Goal: Task Accomplishment & Management: Complete application form

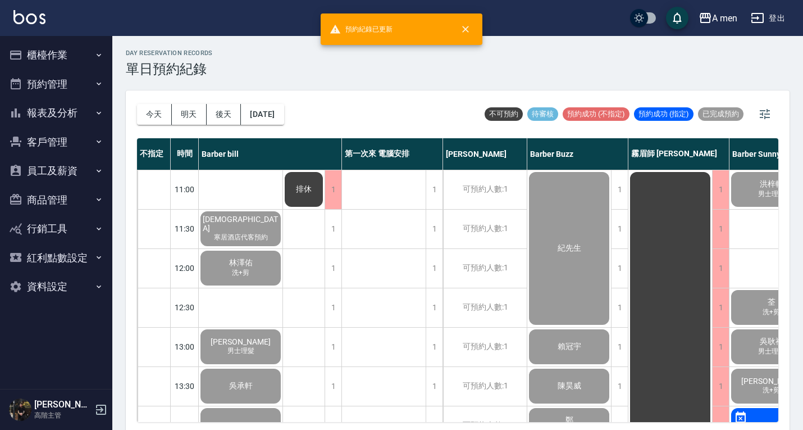
scroll to position [388, 381]
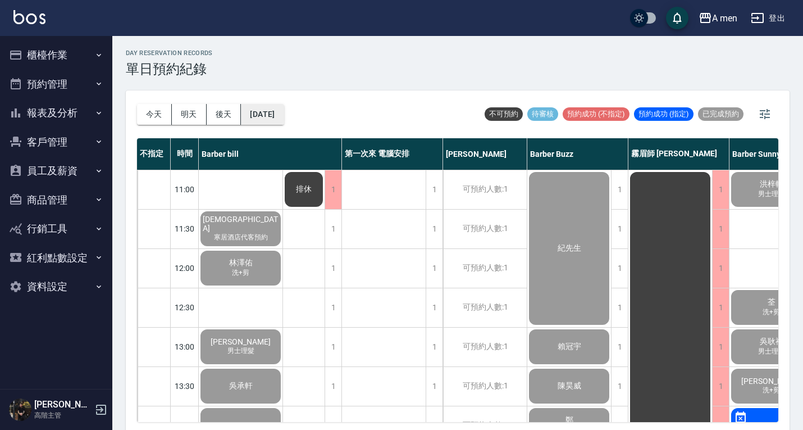
click at [284, 111] on button "[DATE]" at bounding box center [262, 114] width 43 height 21
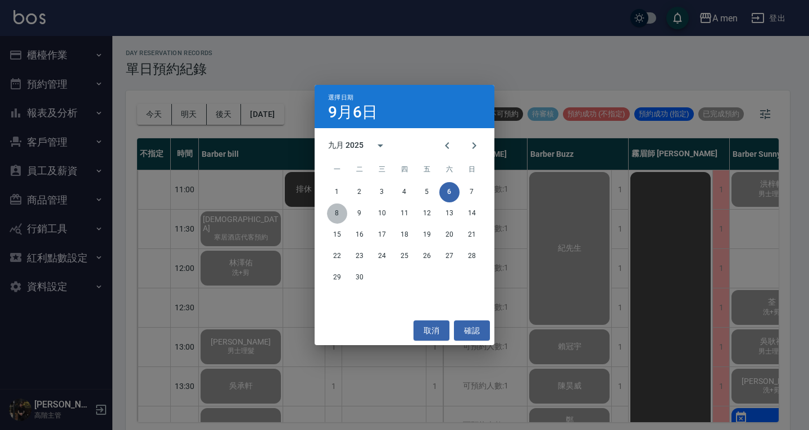
click at [339, 213] on button "8" at bounding box center [337, 213] width 20 height 20
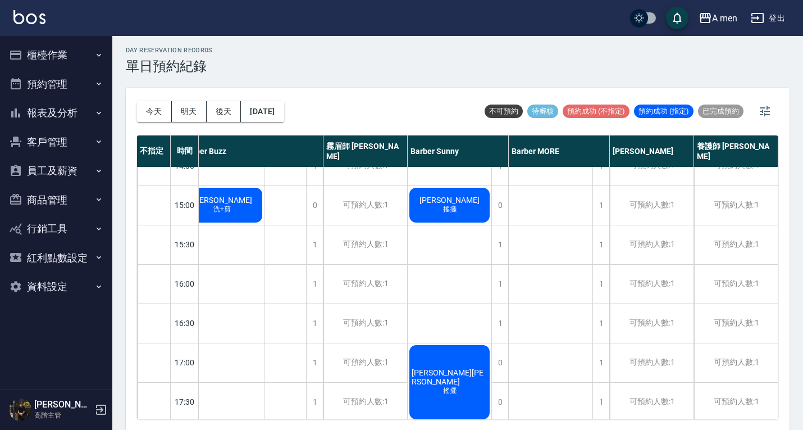
scroll to position [313, 311]
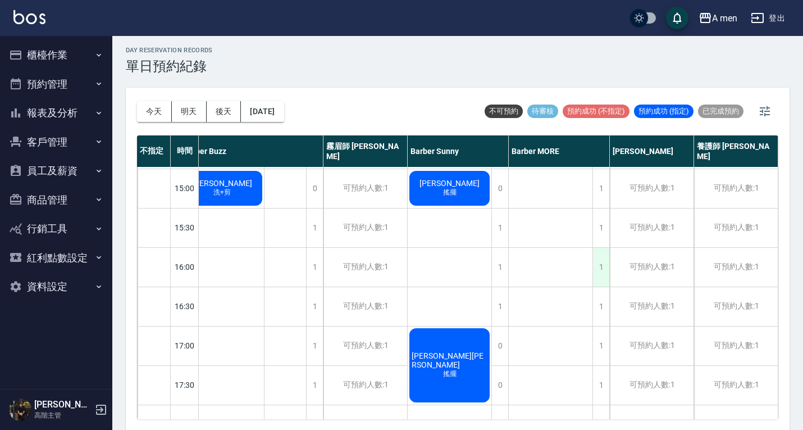
click at [593, 272] on div "1" at bounding box center [601, 267] width 17 height 39
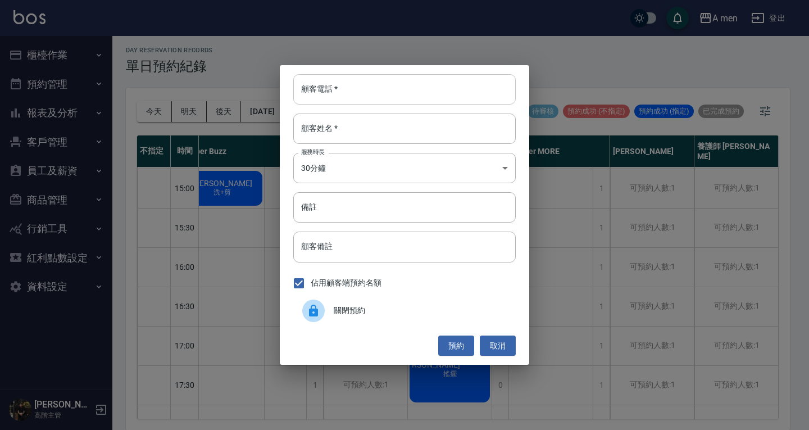
click at [391, 80] on input "顧客電話   *" at bounding box center [404, 89] width 222 height 30
type input "0910301596"
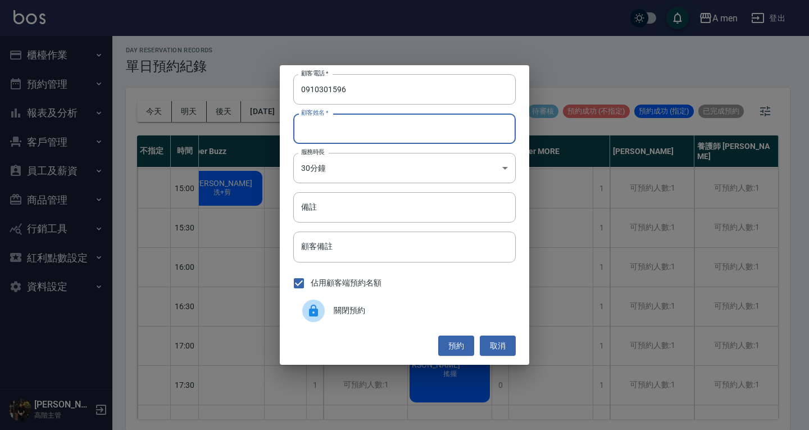
click at [372, 137] on input "顧客姓名   *" at bounding box center [404, 128] width 222 height 30
type input "ㄕ"
type input "康"
click at [366, 252] on input "顧客備註" at bounding box center [404, 246] width 222 height 30
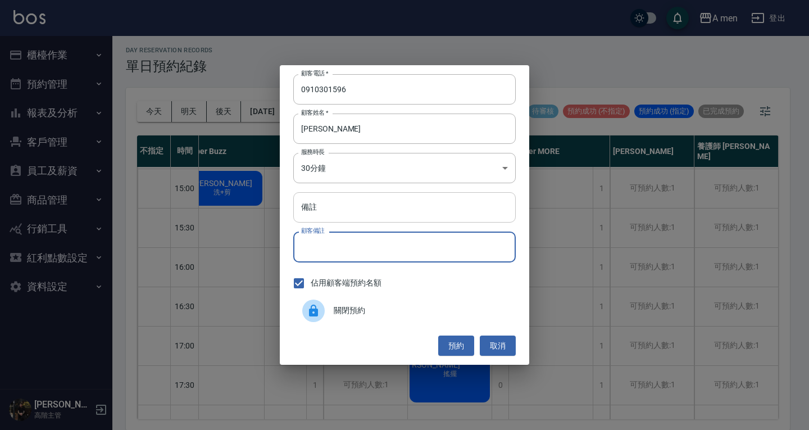
click at [357, 210] on input "備註" at bounding box center [404, 207] width 222 height 30
click at [322, 253] on input "顧客備註" at bounding box center [404, 246] width 222 height 30
click at [339, 204] on input "備註" at bounding box center [404, 207] width 222 height 30
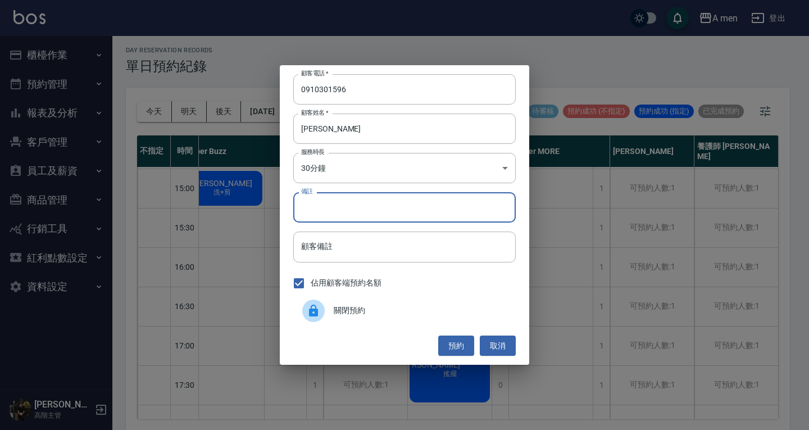
type input "ㄘ"
type input "加修容"
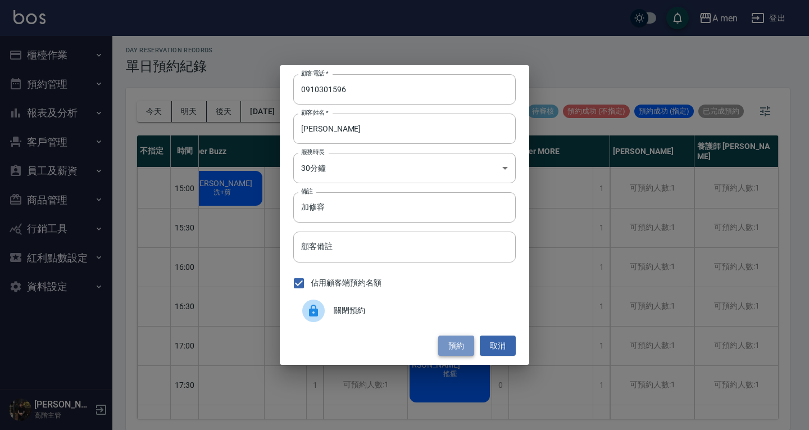
click at [449, 342] on button "預約" at bounding box center [456, 345] width 36 height 21
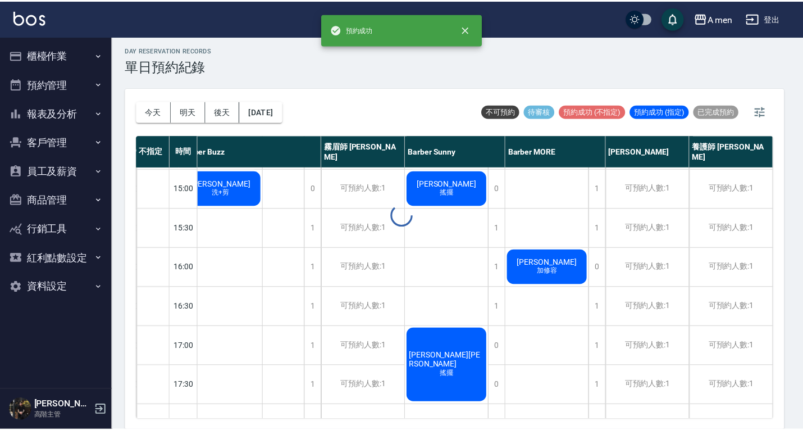
scroll to position [313, 305]
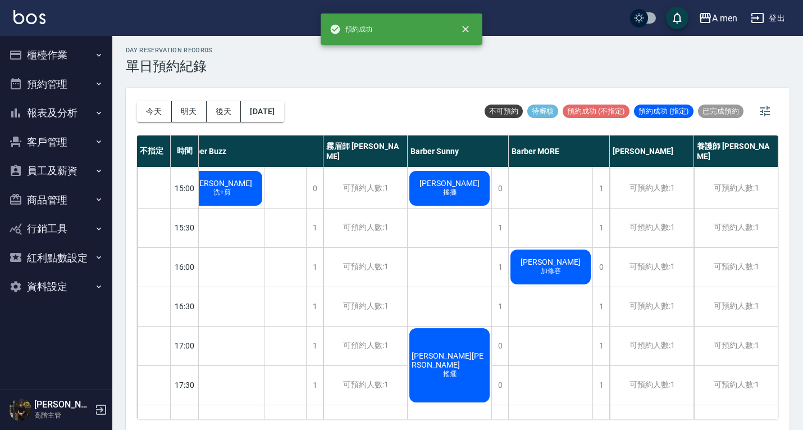
click at [564, 262] on div "康 加修容" at bounding box center [551, 267] width 84 height 38
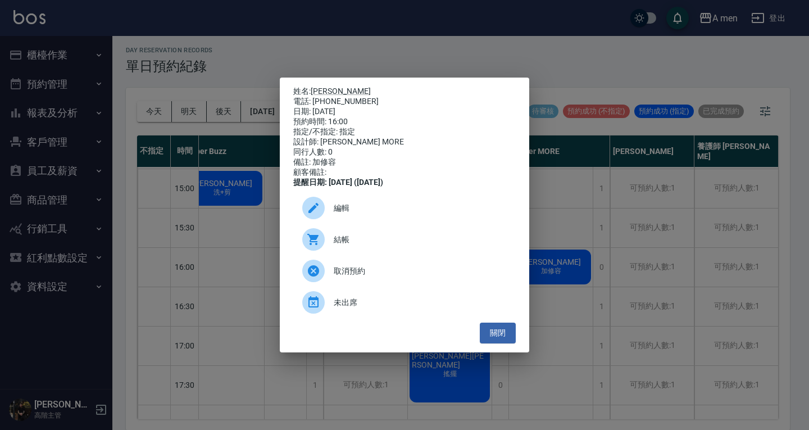
click at [360, 214] on span "編輯" at bounding box center [420, 208] width 173 height 12
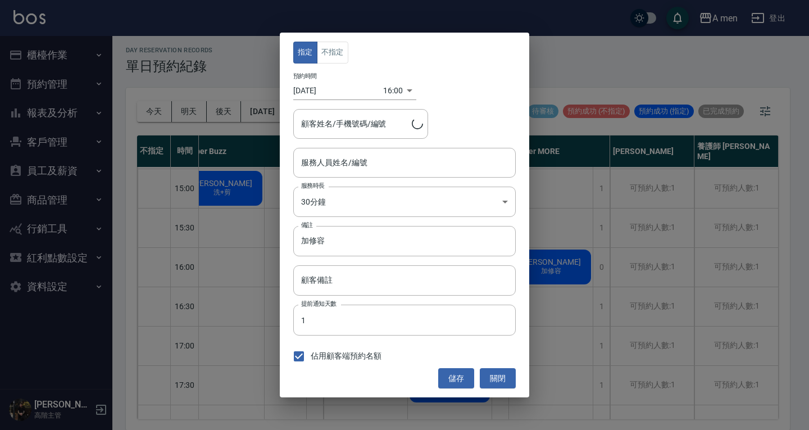
type input "Barber MORE-001"
type input "康/0910301596"
click at [348, 49] on div "指定 不指定" at bounding box center [404, 53] width 222 height 22
click at [332, 60] on button "不指定" at bounding box center [332, 53] width 31 height 22
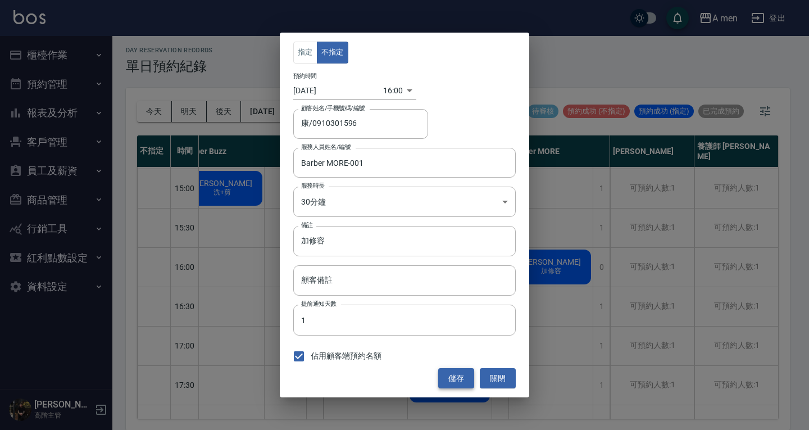
click at [460, 381] on button "儲存" at bounding box center [456, 378] width 36 height 21
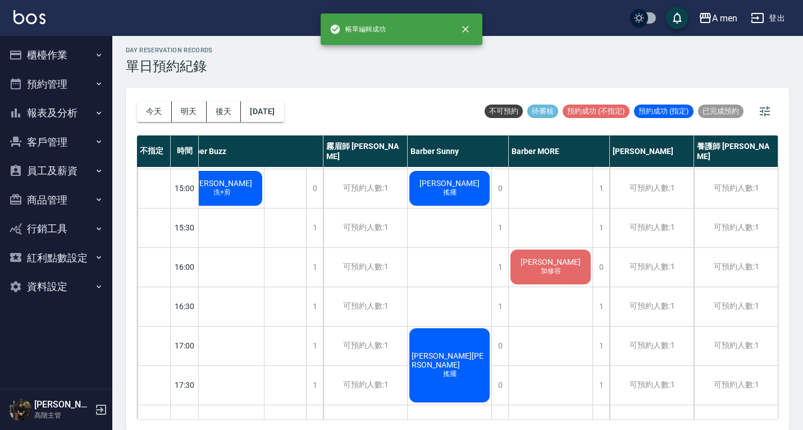
click at [482, 75] on div "day Reservation records 單日預約紀錄 今天 明天 後天 2025/09/08 不可預約 待審核 預約成功 (不指定) 預約成功 (指定…" at bounding box center [457, 231] width 691 height 397
